Goal: Find specific page/section: Find specific page/section

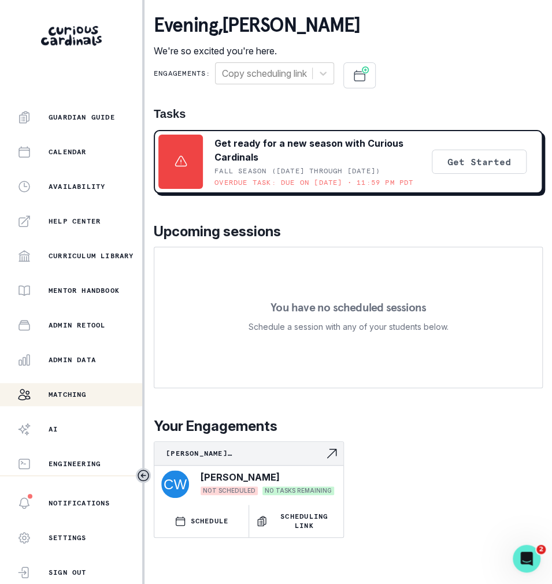
click at [58, 401] on div "Matching" at bounding box center [79, 395] width 125 height 14
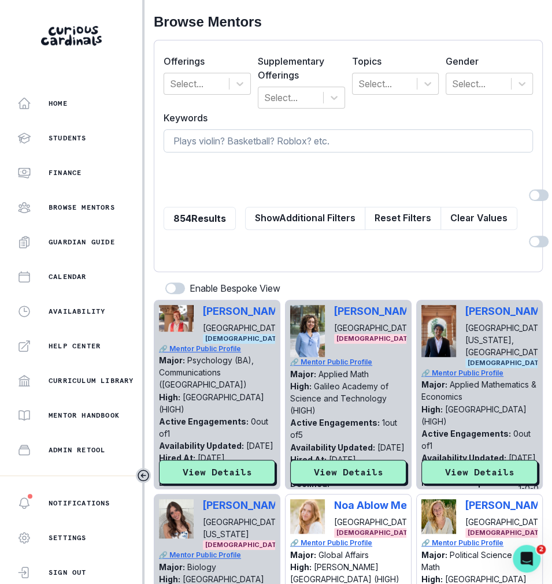
click at [239, 141] on input at bounding box center [348, 140] width 369 height 23
type input "arjun"
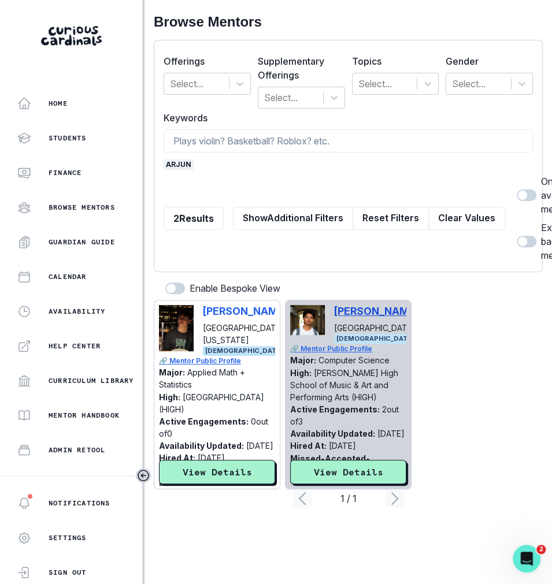
click at [342, 305] on p "[PERSON_NAME]" at bounding box center [376, 311] width 85 height 12
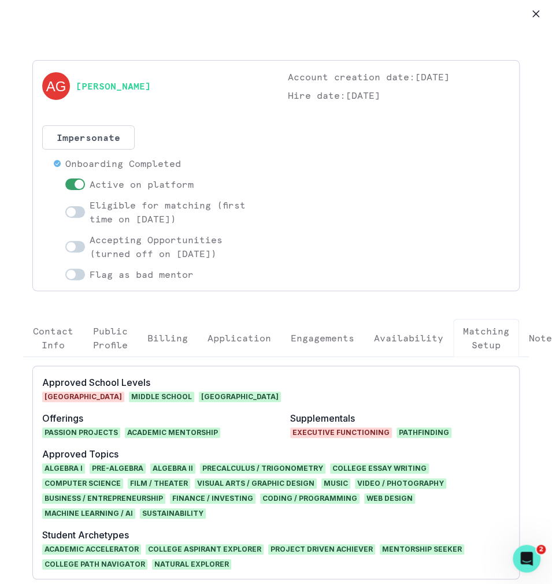
click at [381, 322] on button "Availability" at bounding box center [408, 338] width 89 height 38
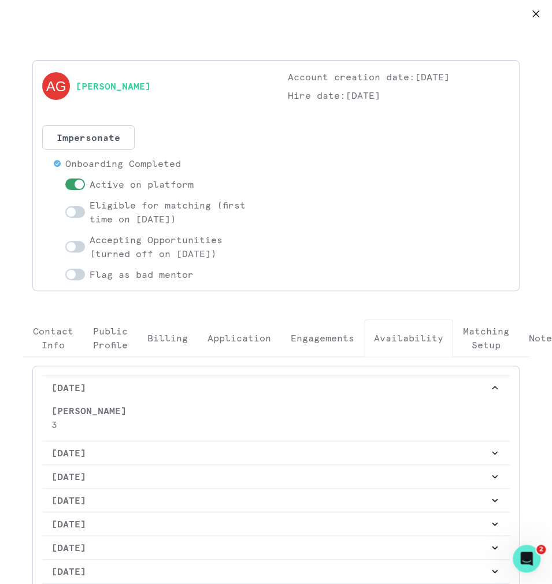
click at [314, 343] on p "Engagements" at bounding box center [323, 338] width 64 height 14
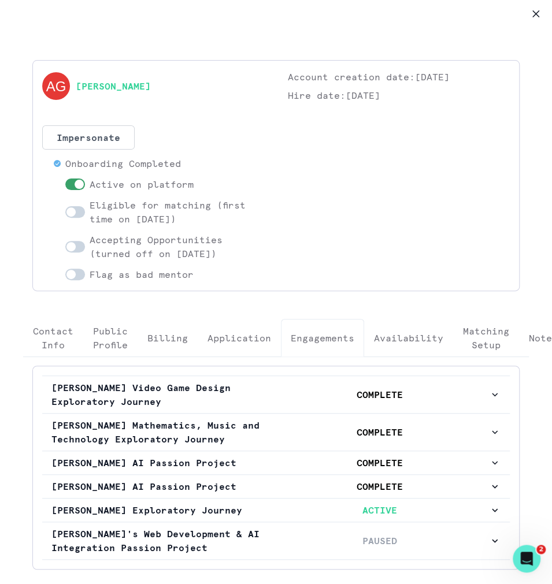
click at [117, 78] on div "[PERSON_NAME]" at bounding box center [153, 86] width 222 height 32
click at [118, 78] on div "[PERSON_NAME]" at bounding box center [153, 86] width 222 height 32
click at [120, 85] on link "[PERSON_NAME]" at bounding box center [113, 86] width 75 height 14
